Goal: Transaction & Acquisition: Register for event/course

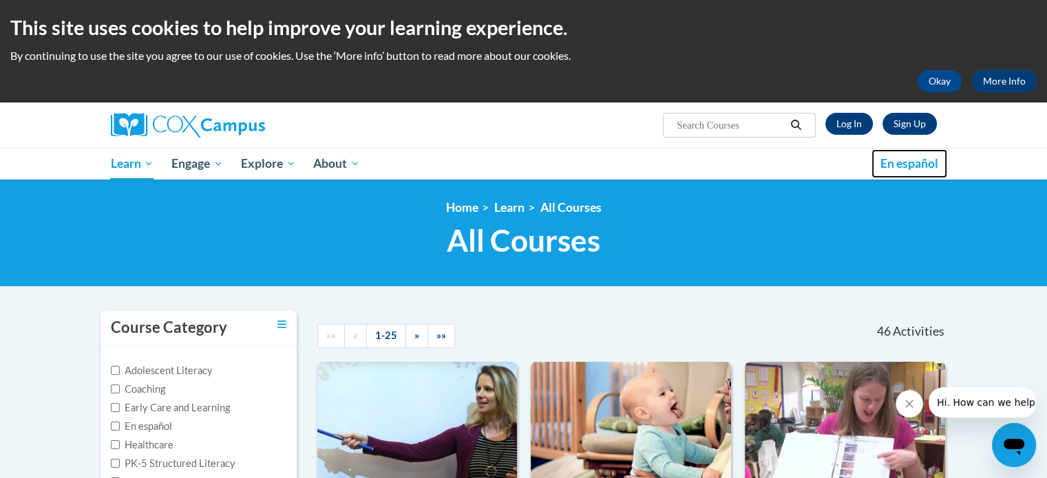
click at [886, 176] on link "En español" at bounding box center [909, 163] width 76 height 29
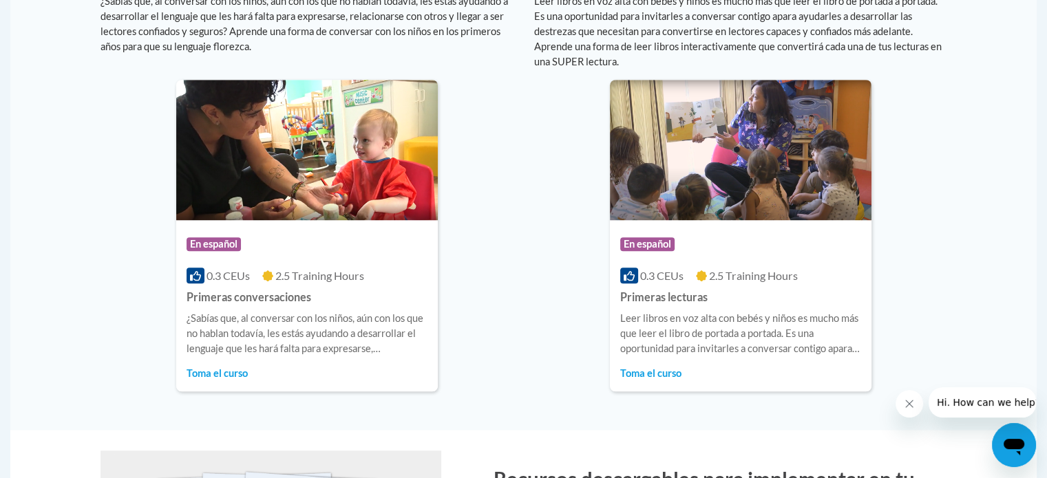
scroll to position [980, 0]
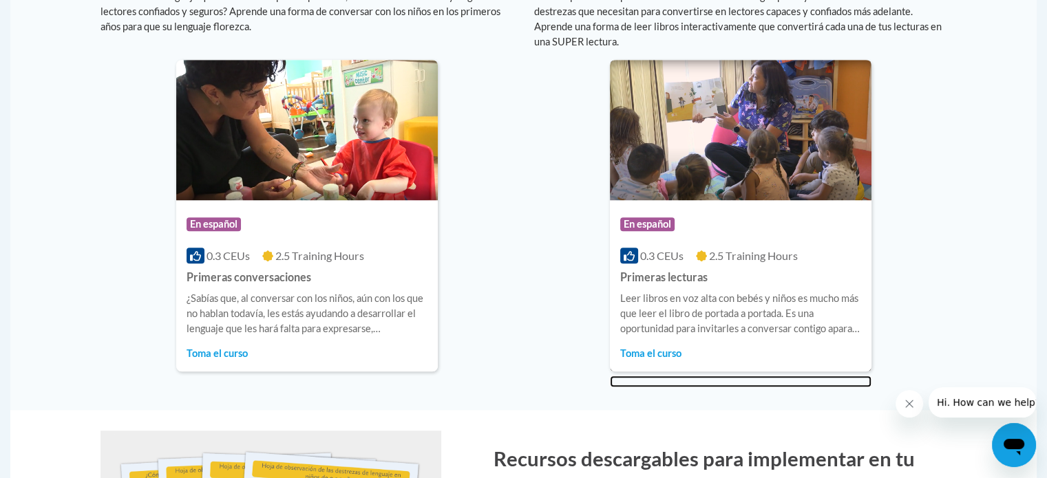
click at [668, 351] on span "Toma el curso" at bounding box center [650, 354] width 61 height 12
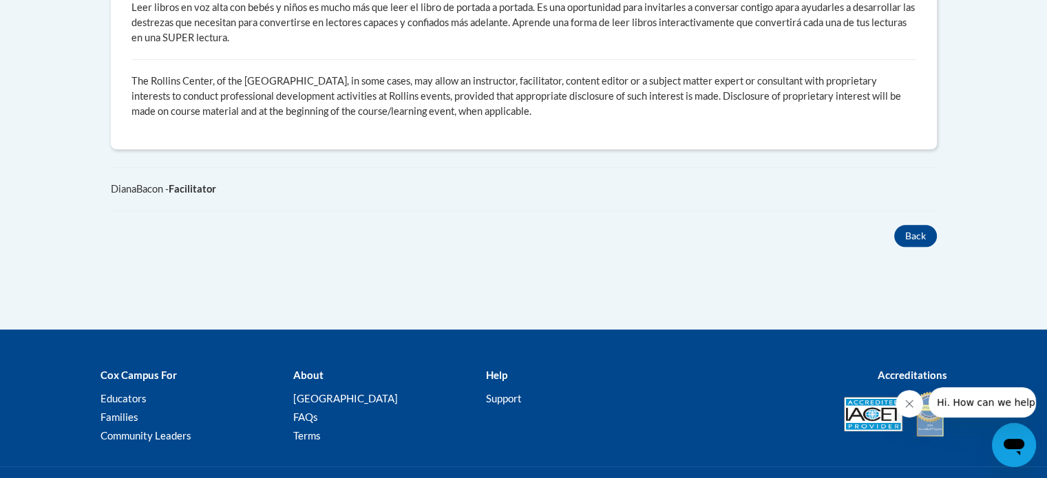
scroll to position [831, 0]
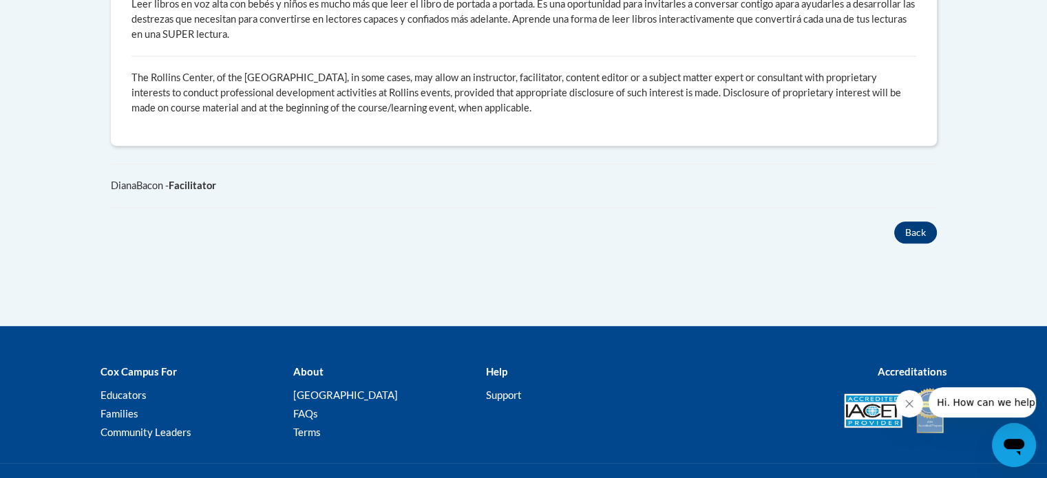
click at [922, 224] on button "Back" at bounding box center [915, 233] width 43 height 22
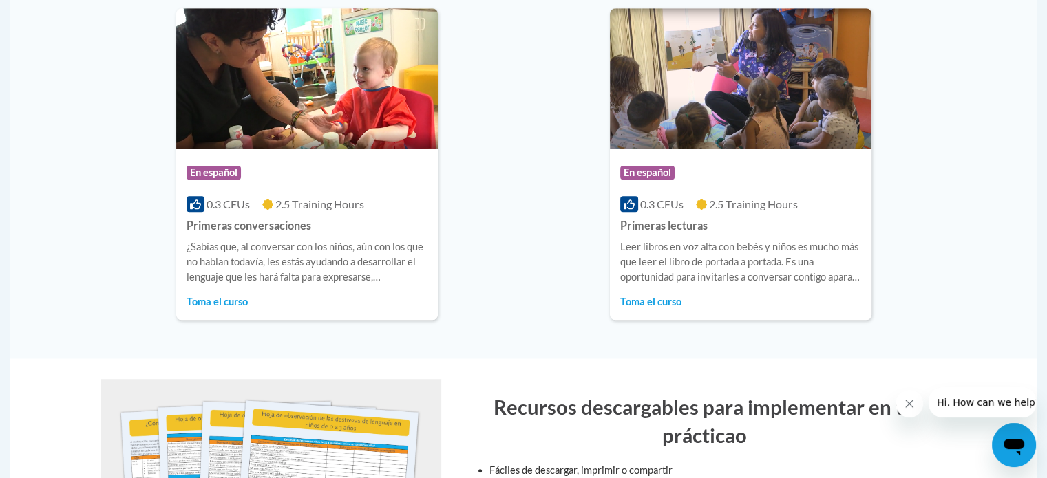
scroll to position [1032, 0]
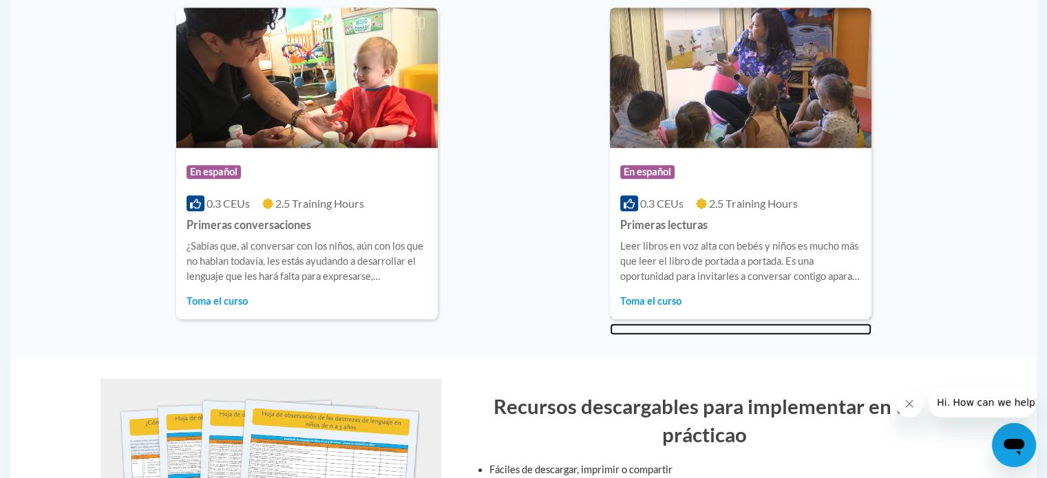
click at [660, 308] on div "En español 0.3 CEUs 2.5 Training Hours Primeras lecturas Leer libros en voz alt…" at bounding box center [741, 233] width 262 height 171
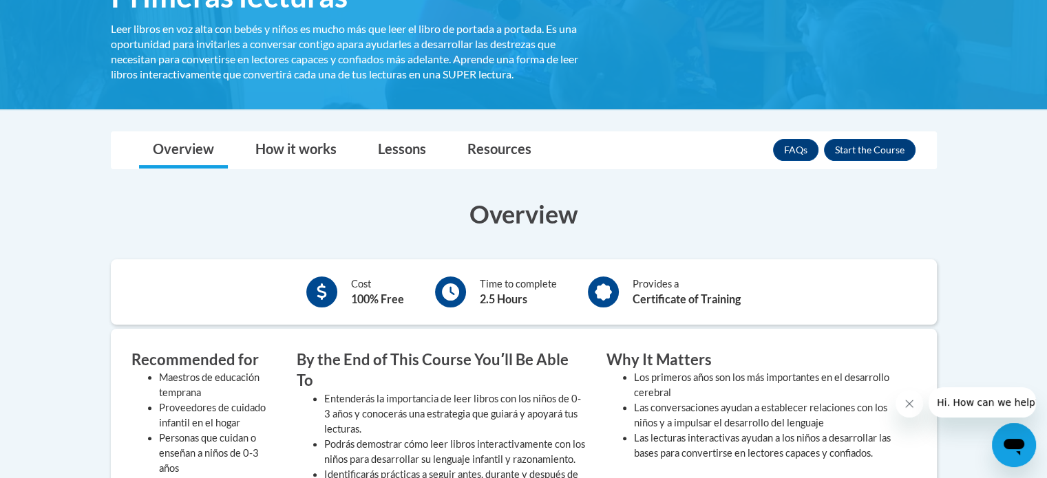
scroll to position [264, 0]
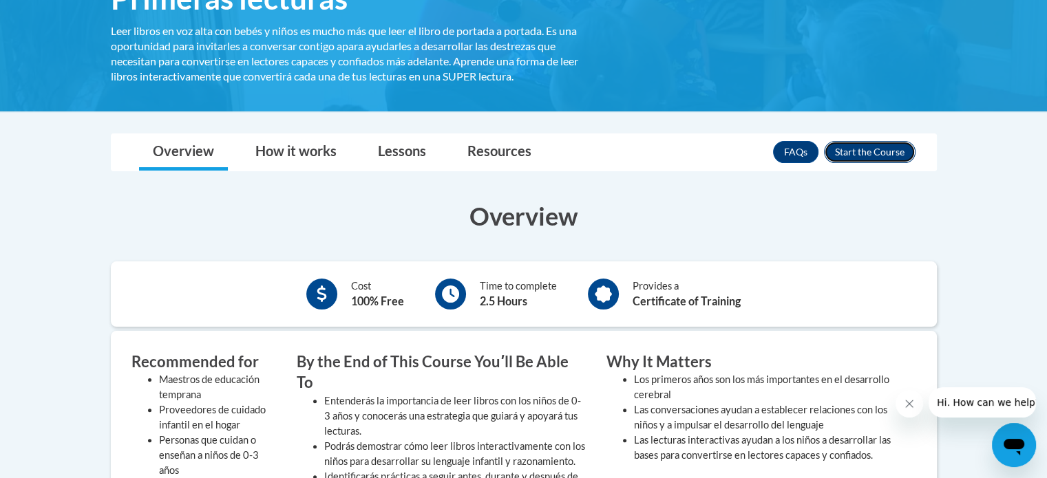
click at [870, 161] on button "Enroll" at bounding box center [870, 152] width 92 height 22
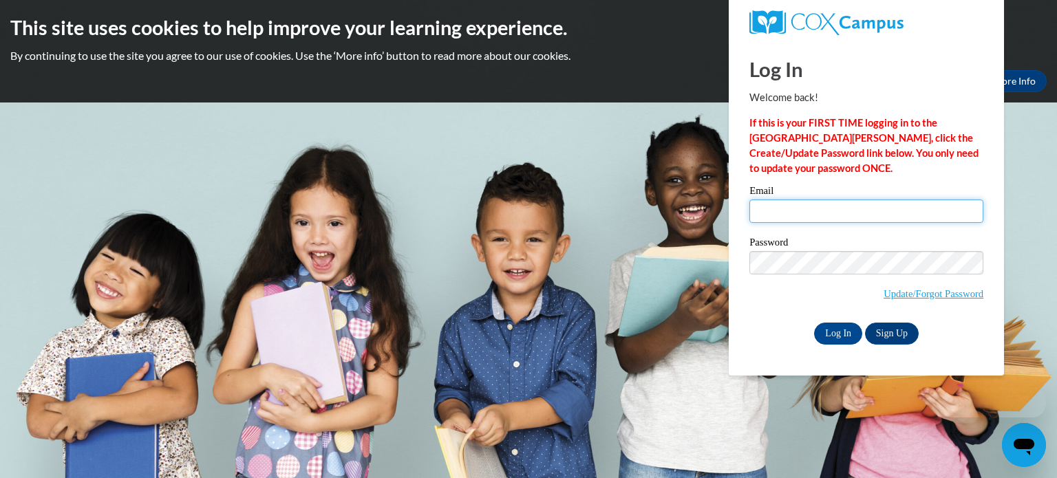
click at [793, 215] on input "Email" at bounding box center [867, 211] width 234 height 23
type input "[EMAIL_ADDRESS][DOMAIN_NAME]"
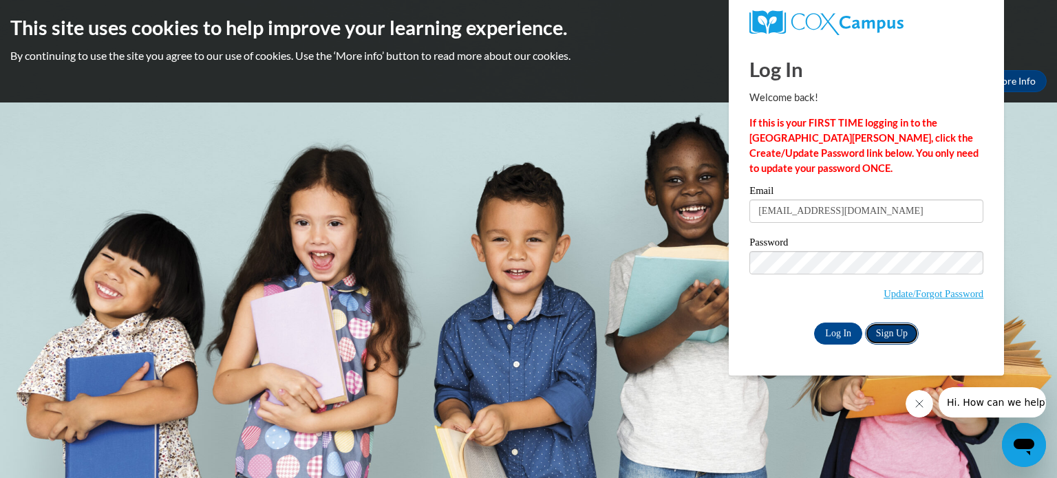
click at [900, 336] on link "Sign Up" at bounding box center [892, 334] width 54 height 22
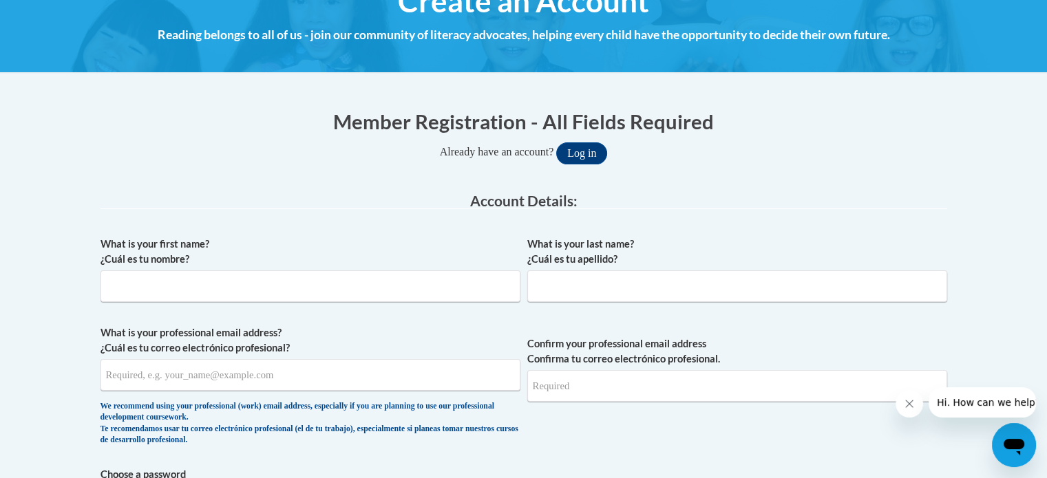
scroll to position [242, 0]
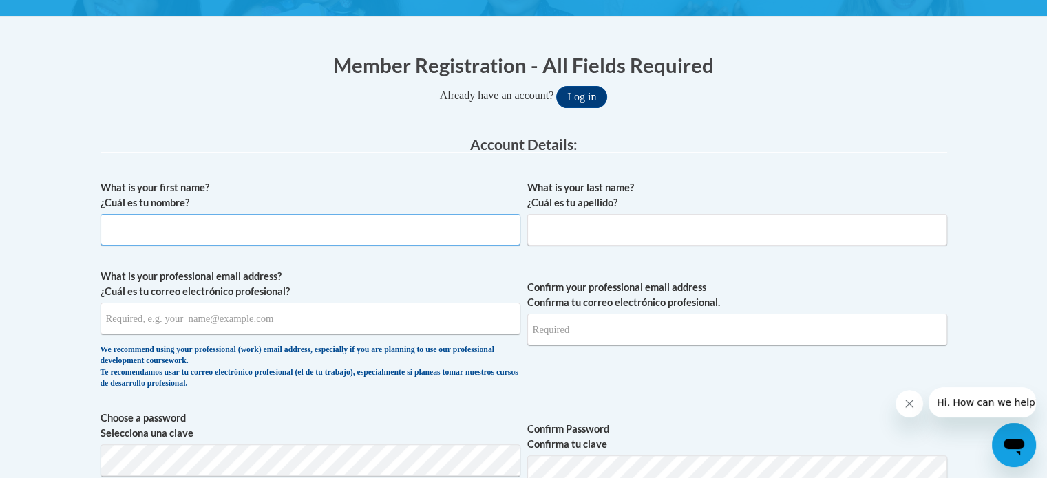
click at [195, 229] on input "What is your first name? ¿Cuál es tu nombre?" at bounding box center [310, 230] width 420 height 32
type input "[PERSON_NAME]"
type input "[EMAIL_ADDRESS][DOMAIN_NAME]"
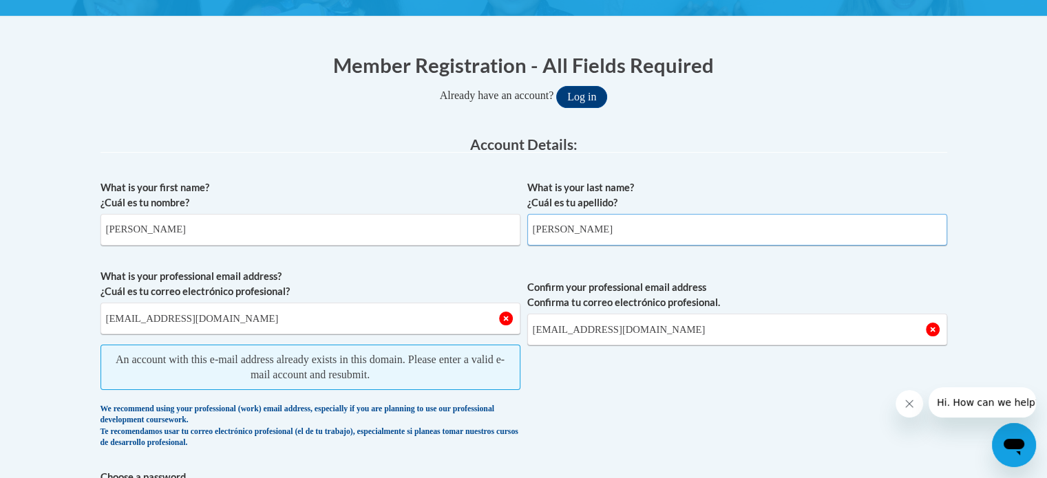
click at [579, 235] on input "[PERSON_NAME]" at bounding box center [737, 230] width 420 height 32
type input "M"
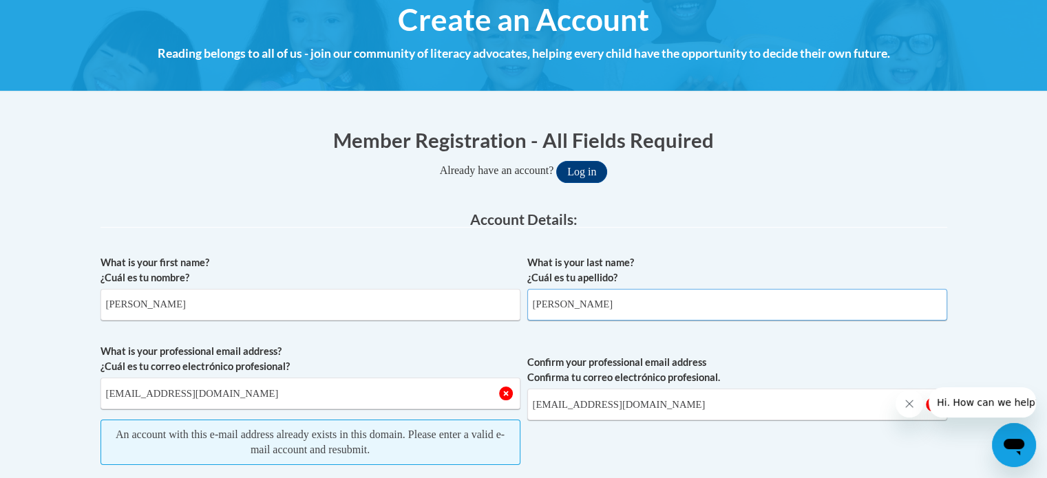
scroll to position [163, 0]
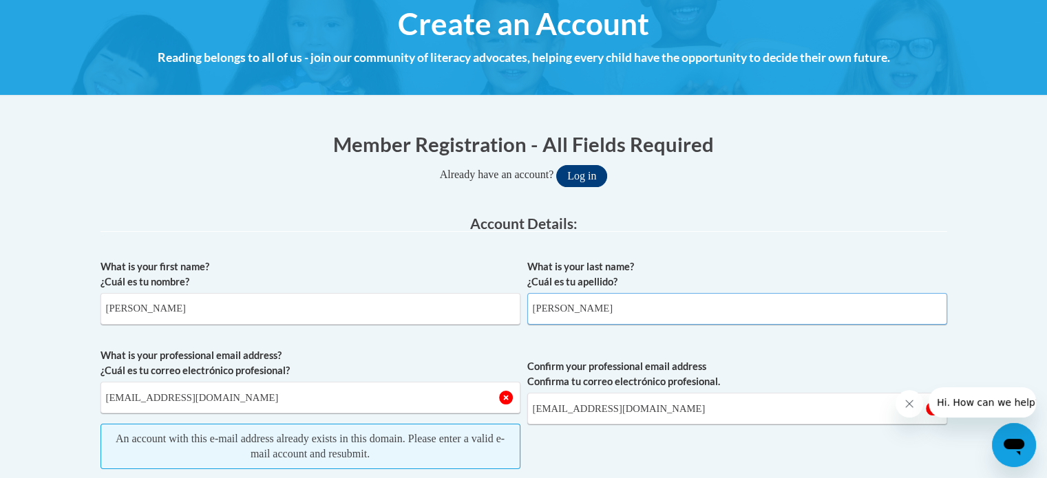
type input "[PERSON_NAME]"
click at [593, 180] on button "Log in" at bounding box center [581, 176] width 51 height 22
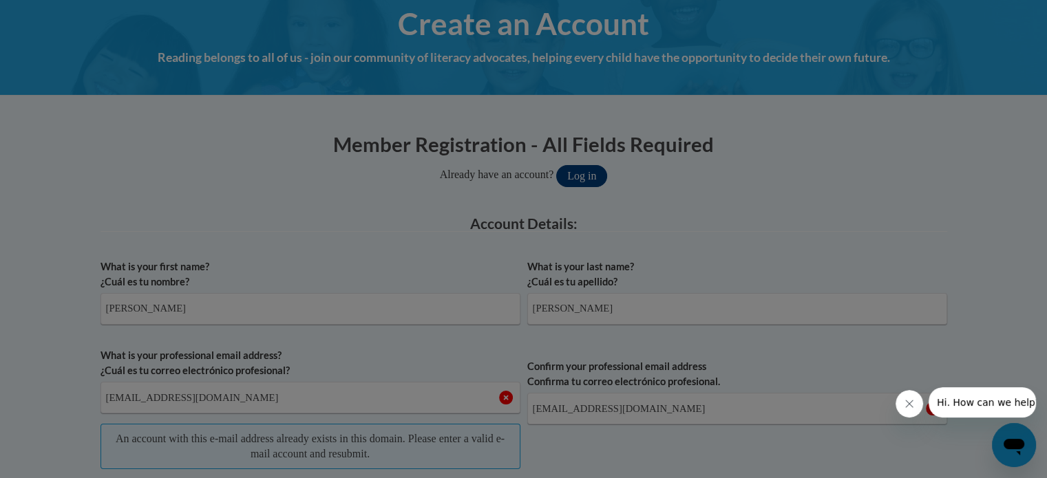
scroll to position [298, 0]
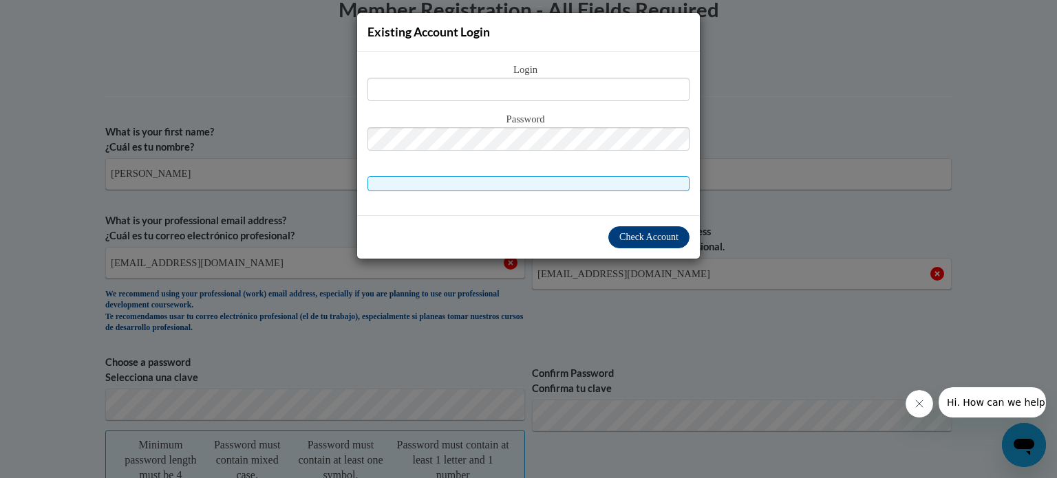
click at [793, 314] on div "Existing Account Login Login Password" at bounding box center [528, 239] width 1057 height 478
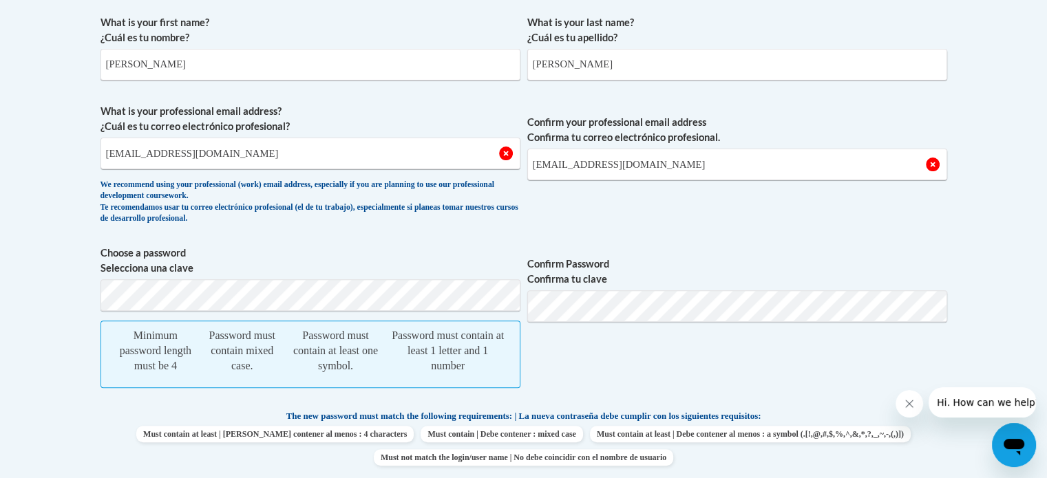
scroll to position [719, 0]
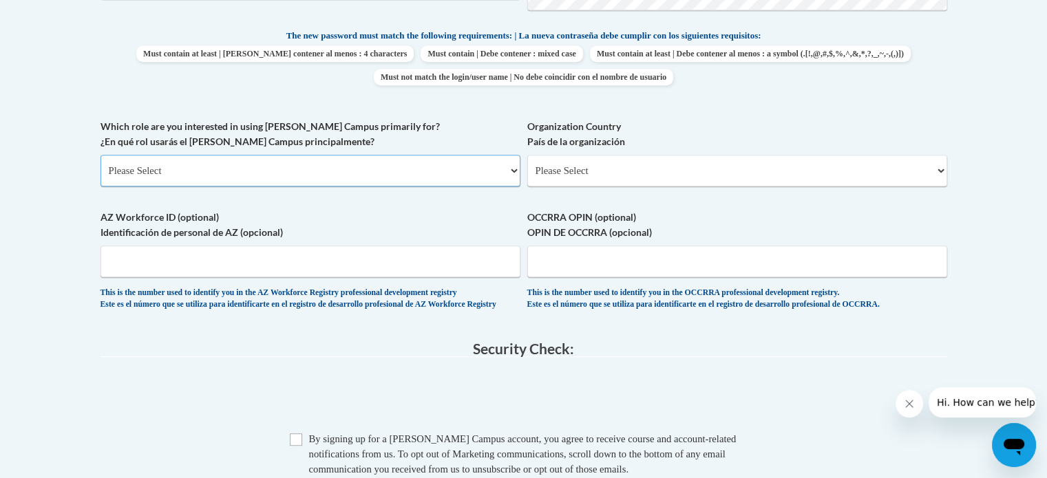
click at [511, 179] on select "Please Select College/University | Colegio/Universidad Community/Nonprofit Part…" at bounding box center [310, 171] width 420 height 32
select select "fbf2d438-af2f-41f8-98f1-81c410e29de3"
click at [100, 155] on select "Please Select College/University | Colegio/Universidad Community/Nonprofit Part…" at bounding box center [310, 171] width 420 height 32
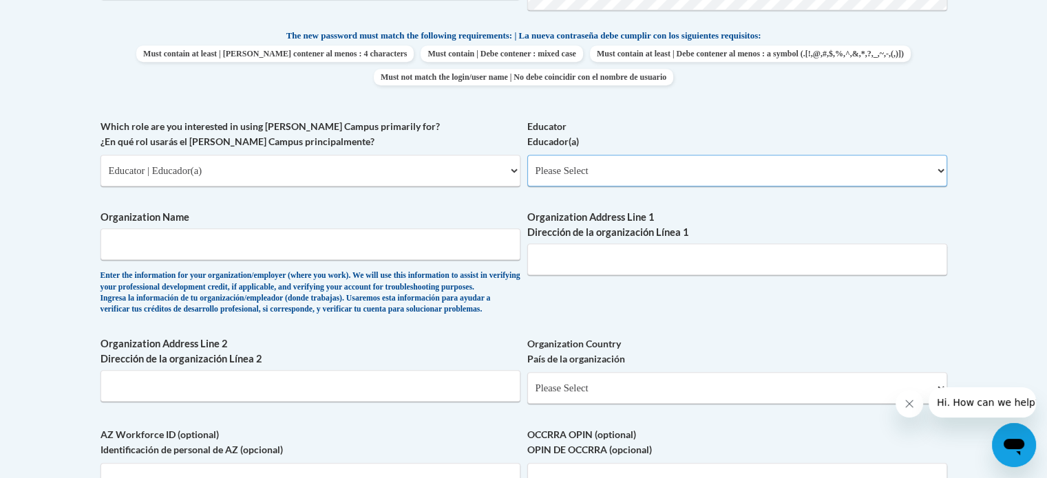
click at [928, 173] on select "Please Select Early Learning/Daycare Teacher/Family Home Care Provider | Maestr…" at bounding box center [737, 171] width 420 height 32
select select "5e2af403-4f2c-4e49-a02f-103e55d7b75b"
click at [527, 155] on select "Please Select Early Learning/Daycare Teacher/Family Home Care Provider | Maestr…" at bounding box center [737, 171] width 420 height 32
click at [278, 248] on input "Organization Name" at bounding box center [310, 245] width 420 height 32
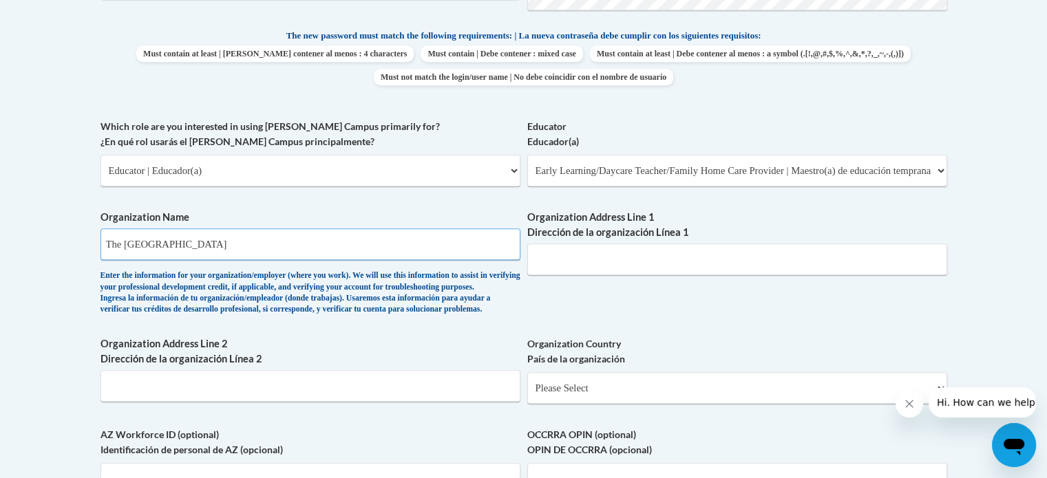
type input "The [GEOGRAPHIC_DATA]"
click at [575, 262] on input "Organization Address Line 1 Dirección de la organización Línea 1" at bounding box center [737, 260] width 420 height 32
